Goal: Information Seeking & Learning: Find specific fact

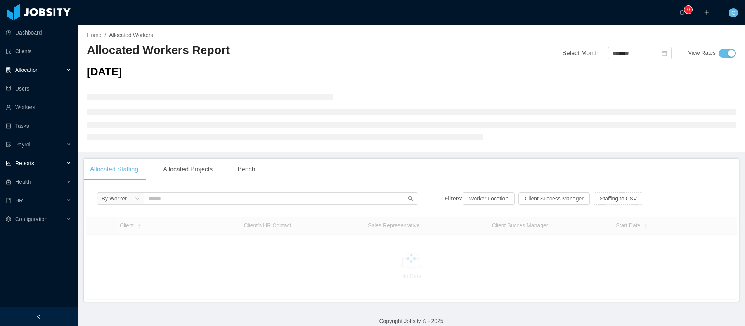
click at [52, 165] on div "Reports" at bounding box center [39, 163] width 78 height 16
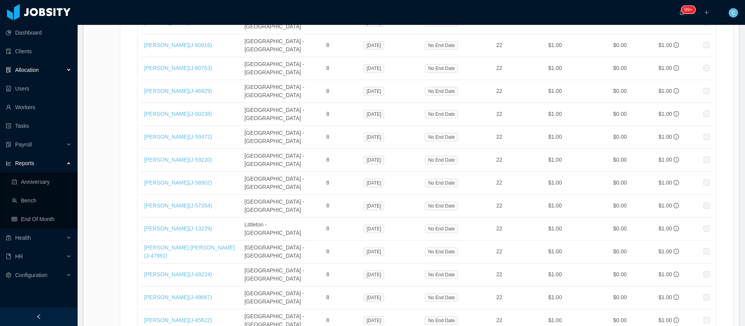
scroll to position [10214, 0]
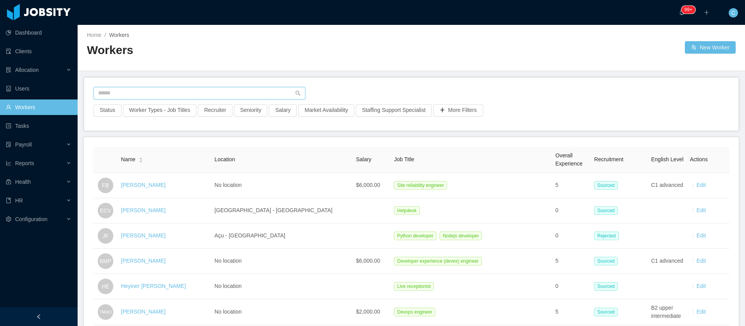
click at [154, 90] on input "text" at bounding box center [200, 93] width 212 height 12
paste input "**********"
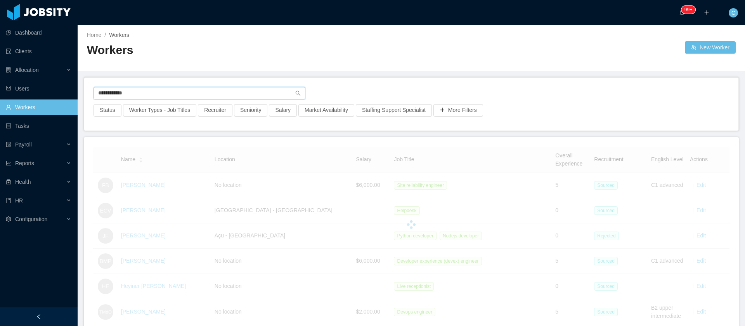
type input "**********"
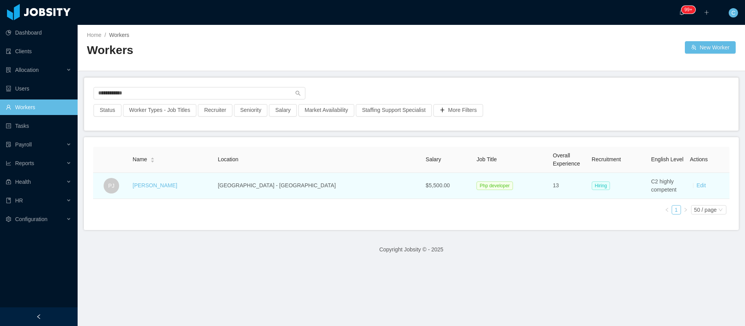
click at [167, 179] on td "Pedro Jordão" at bounding box center [172, 186] width 85 height 26
click at [165, 184] on link "Pedro Jordão" at bounding box center [155, 185] width 45 height 6
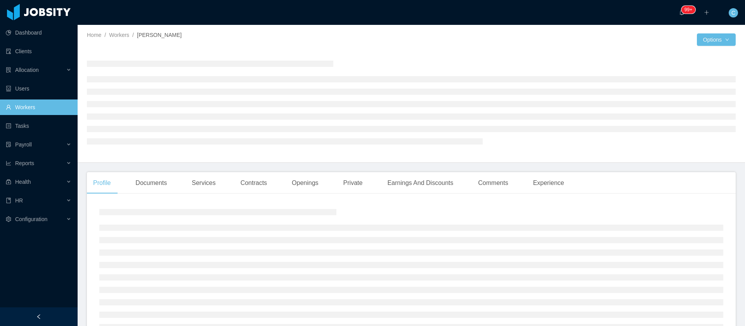
click at [255, 194] on div "Profile Documents Services Contracts Openings Private Earnings And Discounts Co…" at bounding box center [411, 266] width 649 height 188
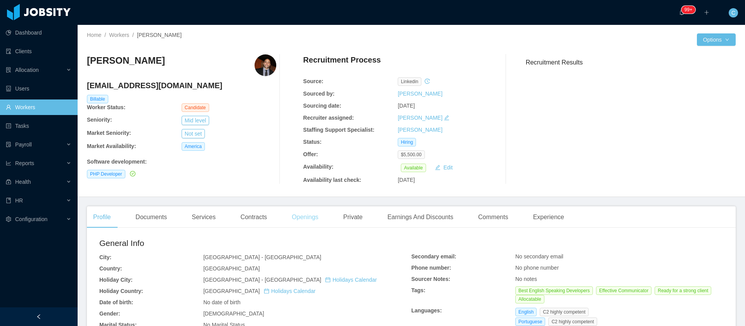
click at [305, 216] on div "Openings" at bounding box center [305, 217] width 39 height 22
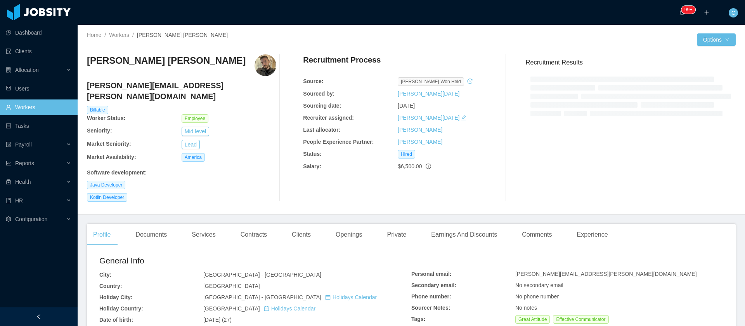
click at [264, 193] on div "Kotlin Developer" at bounding box center [181, 197] width 189 height 9
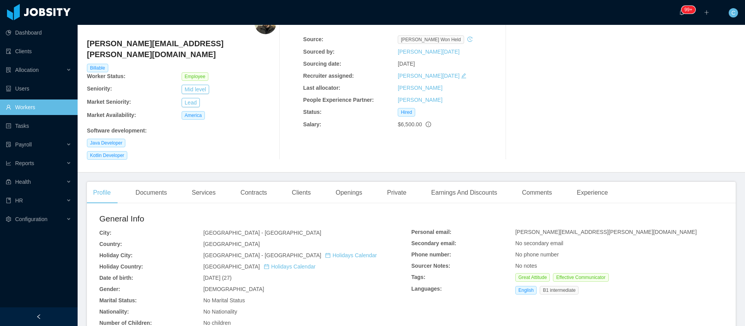
scroll to position [58, 0]
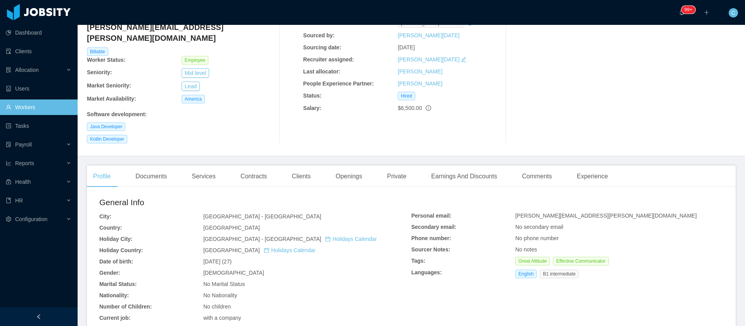
drag, startPoint x: 202, startPoint y: 255, endPoint x: 237, endPoint y: 255, distance: 34.9
click at [237, 255] on div "General Info City: São Paulo - São Paulo Country: Brazil Holiday City: São Paul…" at bounding box center [255, 281] width 312 height 171
copy span "Sep 11th, 1997"
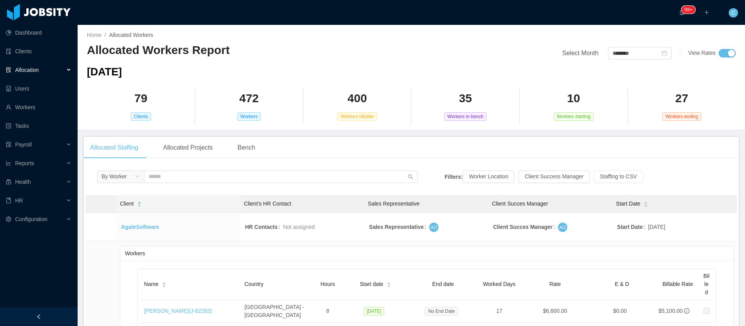
scroll to position [10676, 0]
